Goal: Transaction & Acquisition: Purchase product/service

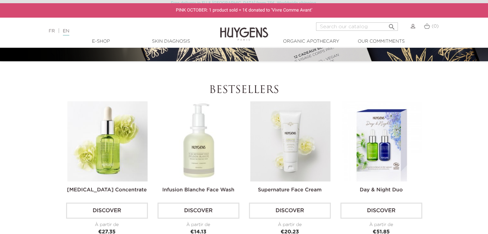
scroll to position [161, 0]
click at [193, 210] on link "Discover" at bounding box center [199, 211] width 82 height 16
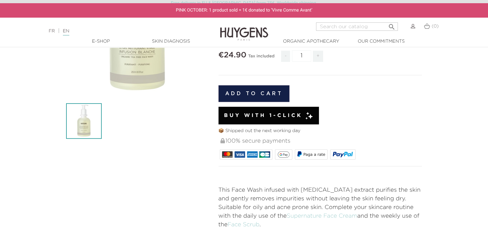
scroll to position [128, 0]
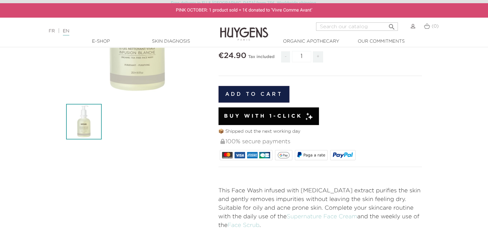
click at [258, 115] on span "Buy with 1-Click" at bounding box center [263, 117] width 79 height 8
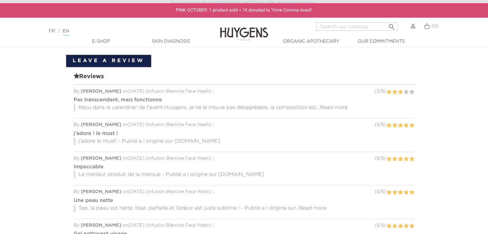
scroll to position [482, 0]
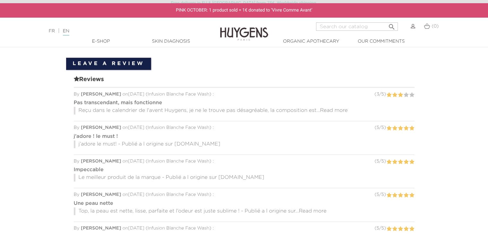
click at [338, 108] on span "Read more" at bounding box center [334, 110] width 28 height 5
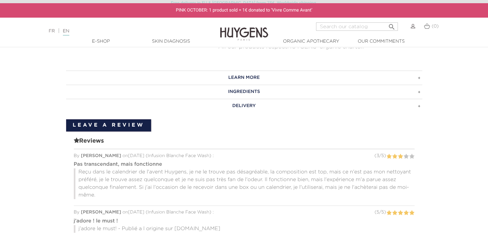
scroll to position [417, 0]
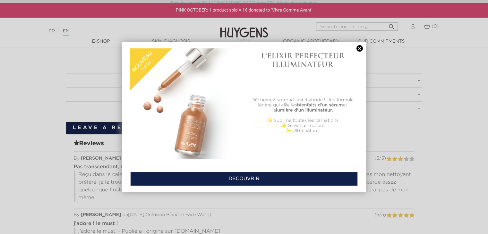
click at [359, 51] on link at bounding box center [359, 48] width 9 height 7
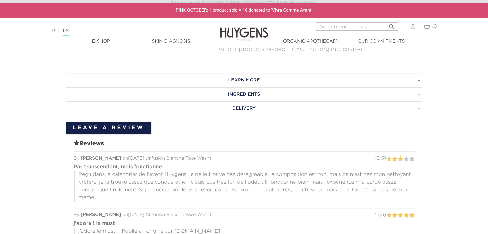
click at [120, 122] on link "Leave a review" at bounding box center [108, 128] width 85 height 12
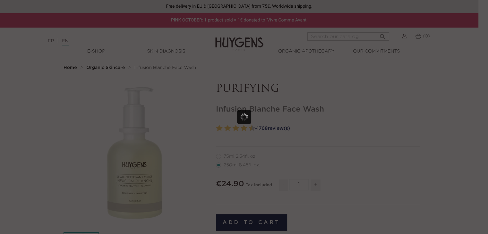
scroll to position [0, 0]
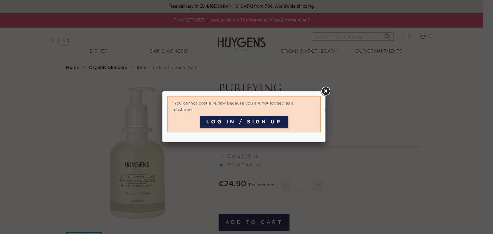
click at [325, 93] on link at bounding box center [326, 92] width 12 height 12
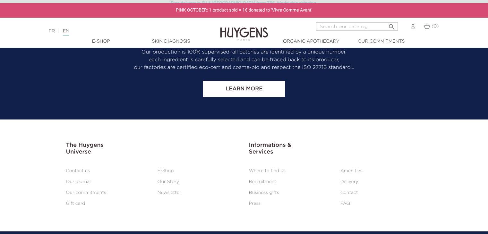
scroll to position [1477, 0]
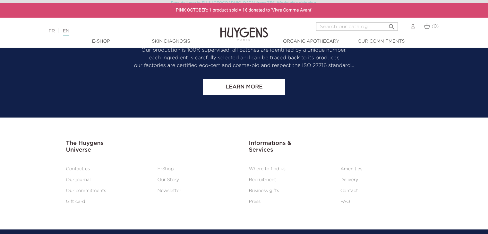
click at [265, 189] on link "Business gifts" at bounding box center [264, 191] width 30 height 4
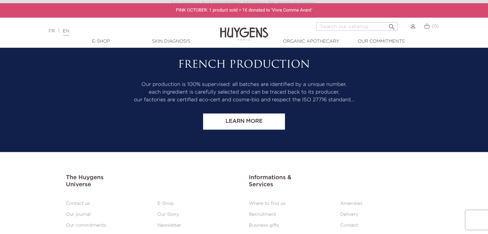
scroll to position [592, 0]
